Goal: Transaction & Acquisition: Purchase product/service

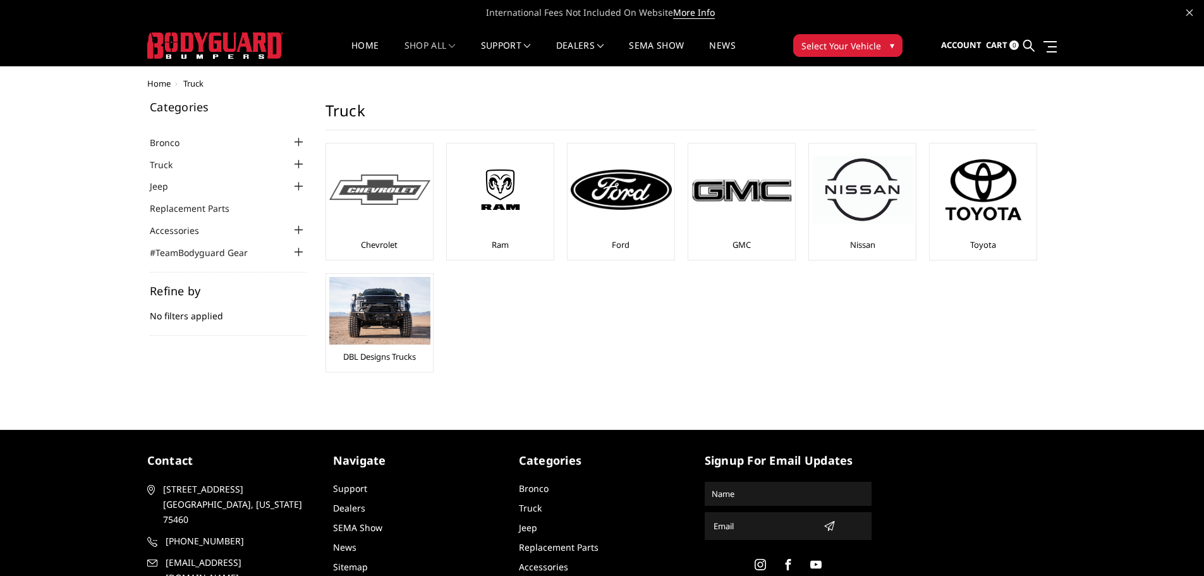
click at [389, 200] on img at bounding box center [379, 189] width 101 height 31
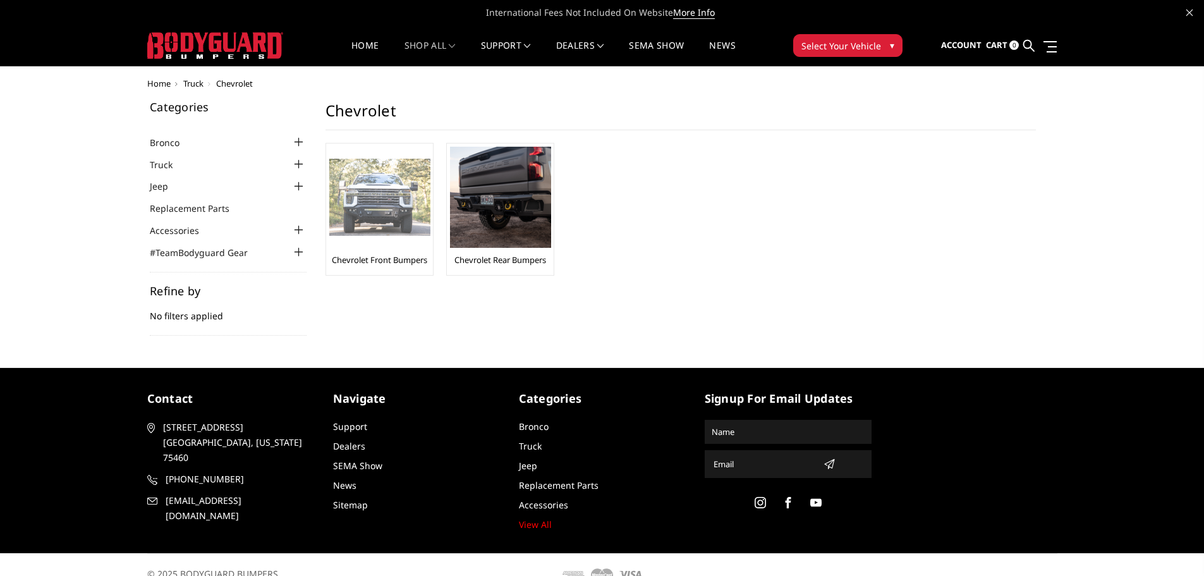
click at [393, 260] on link "Chevrolet Front Bumpers" at bounding box center [379, 259] width 95 height 11
